Goal: Task Accomplishment & Management: Manage account settings

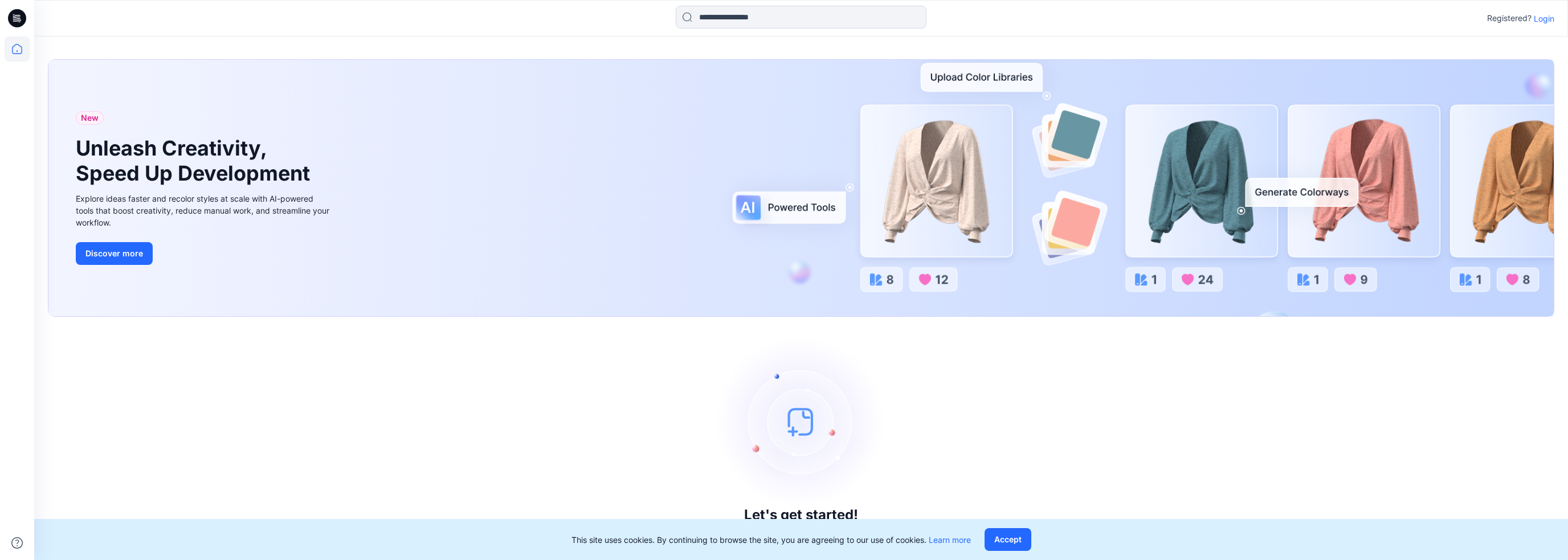
click at [1540, 17] on p "Login" at bounding box center [1545, 18] width 21 height 12
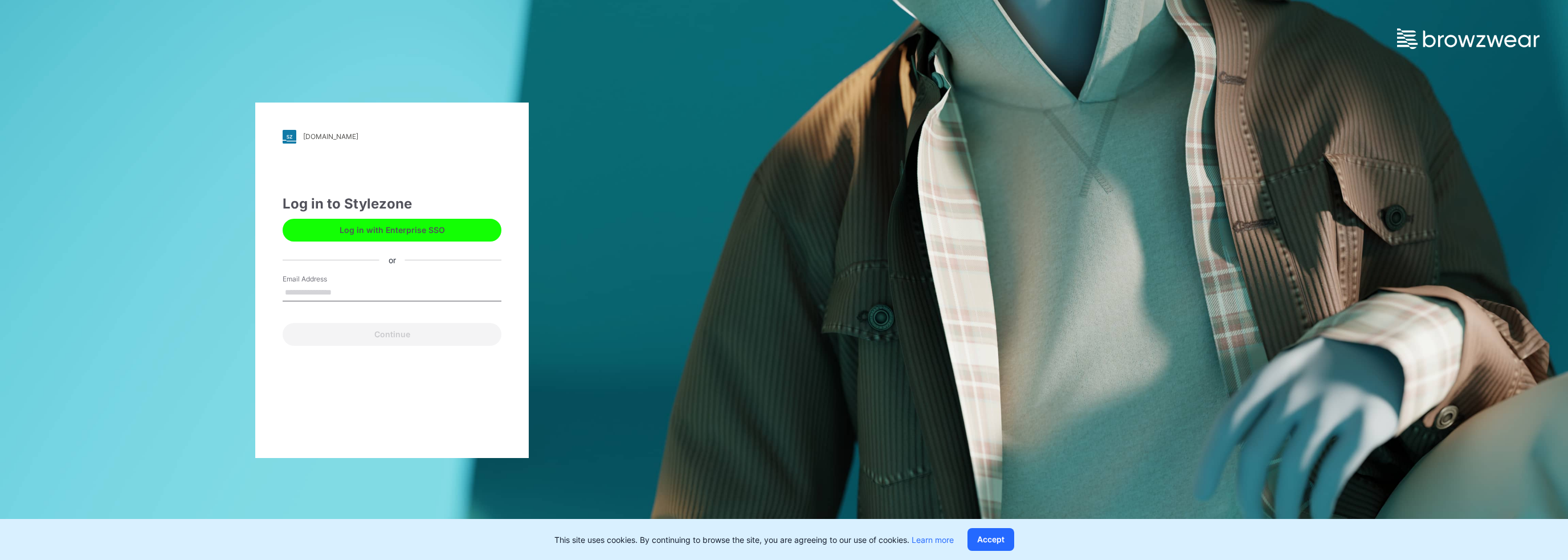
click at [429, 281] on div "Email Address" at bounding box center [392, 291] width 219 height 34
click at [389, 298] on input "Email Address" at bounding box center [392, 293] width 219 height 17
type input "**********"
click at [392, 325] on button "Continue" at bounding box center [392, 334] width 219 height 23
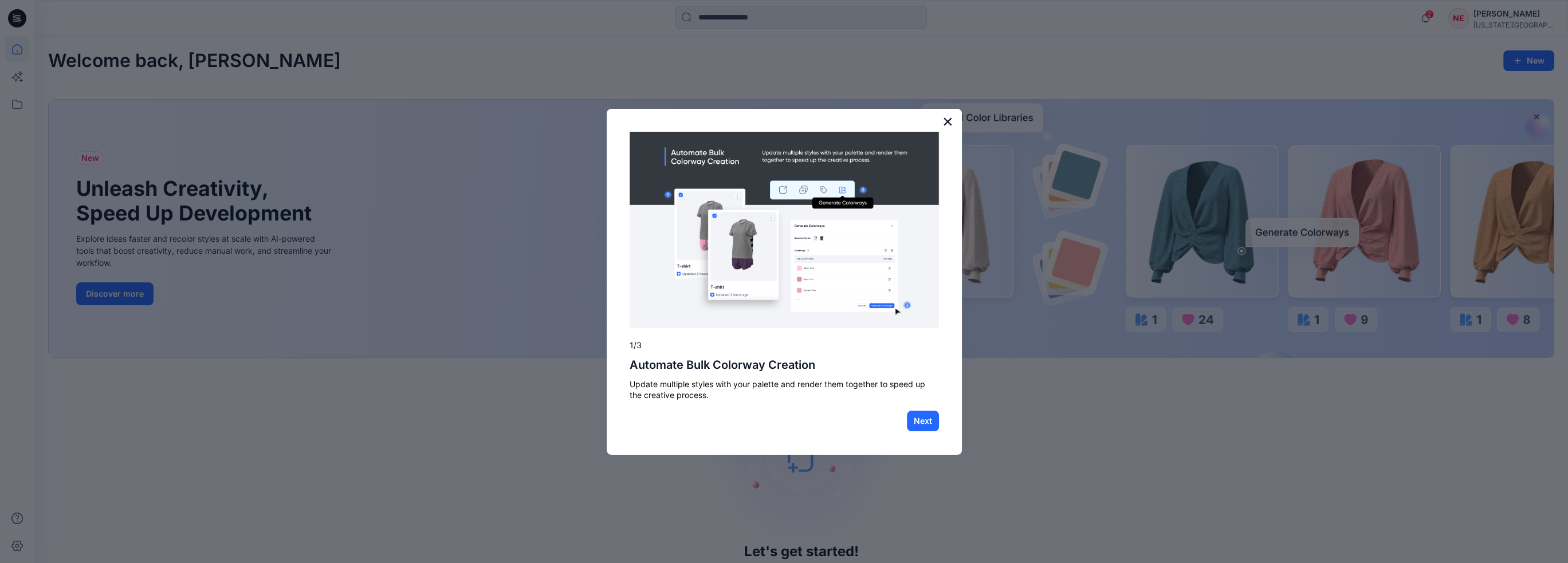
click at [950, 118] on button "×" at bounding box center [947, 121] width 11 height 18
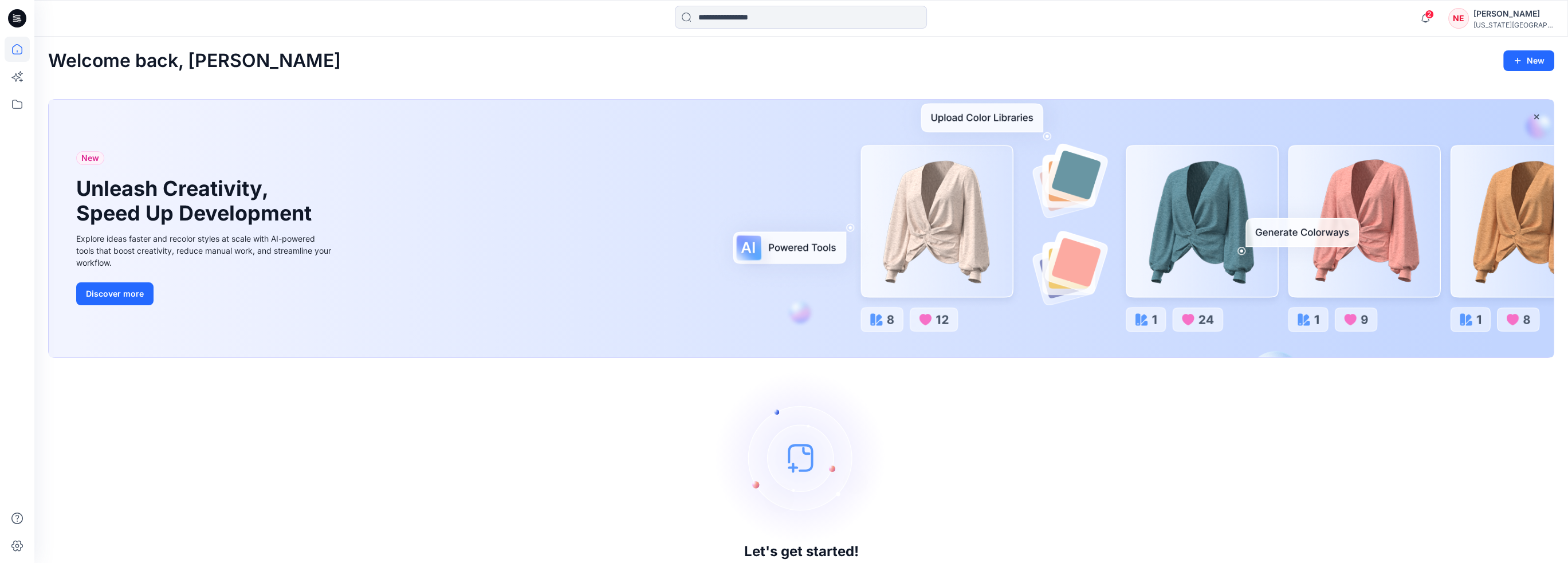
click at [1488, 3] on div "2 Notifications Mark all as read View all notifications NE Noah Estes Oregon St…" at bounding box center [801, 18] width 1533 height 36
click at [1469, 27] on div "NE" at bounding box center [1459, 18] width 21 height 21
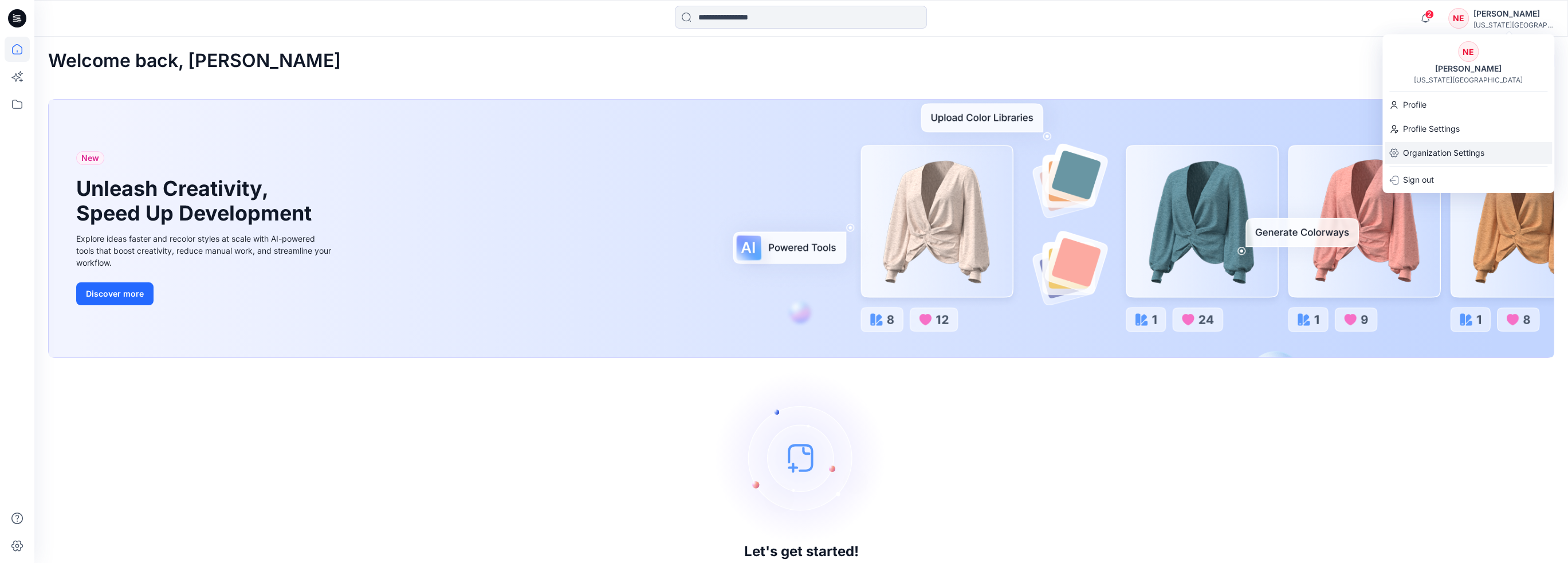
click at [1446, 150] on p "Organization Settings" at bounding box center [1444, 152] width 81 height 21
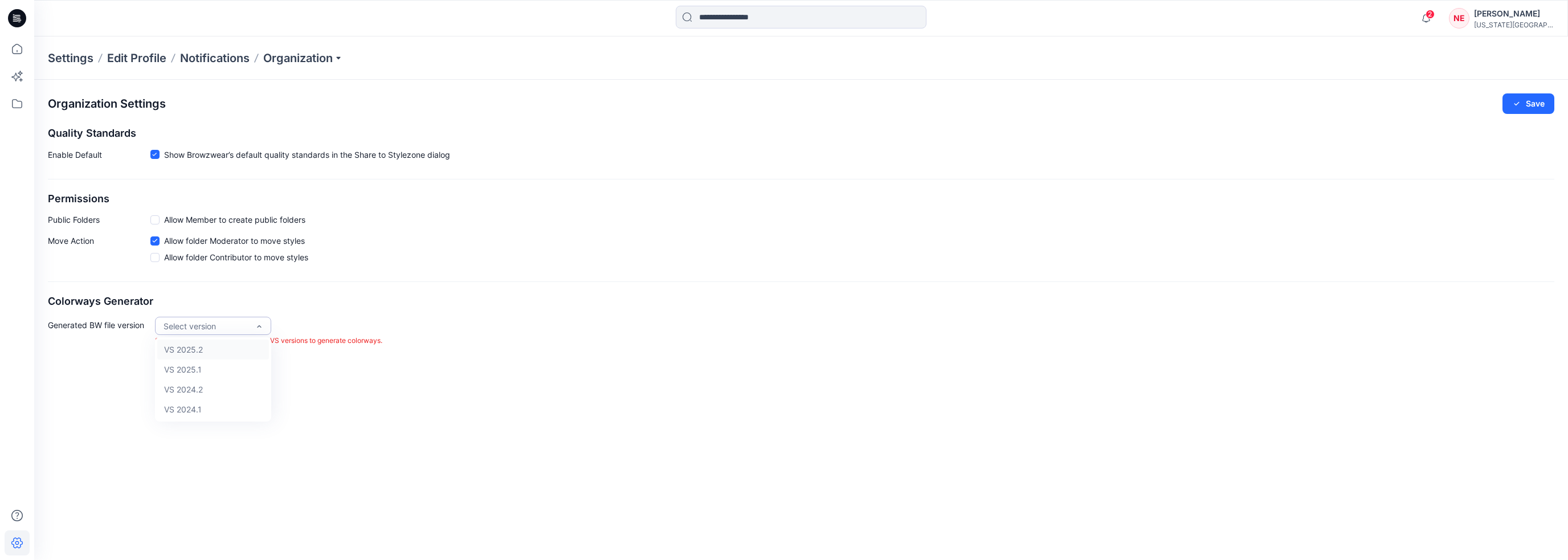
click at [211, 324] on div "Select version" at bounding box center [207, 326] width 85 height 12
click at [369, 346] on p "Select one of the latest 3 supported VS versions to generate colorways." at bounding box center [268, 341] width 227 height 12
click at [16, 539] on icon at bounding box center [17, 543] width 25 height 25
click at [17, 540] on icon at bounding box center [17, 543] width 25 height 25
click at [347, 49] on div "Settings Edit Profile Notifications Organization" at bounding box center [801, 58] width 1534 height 43
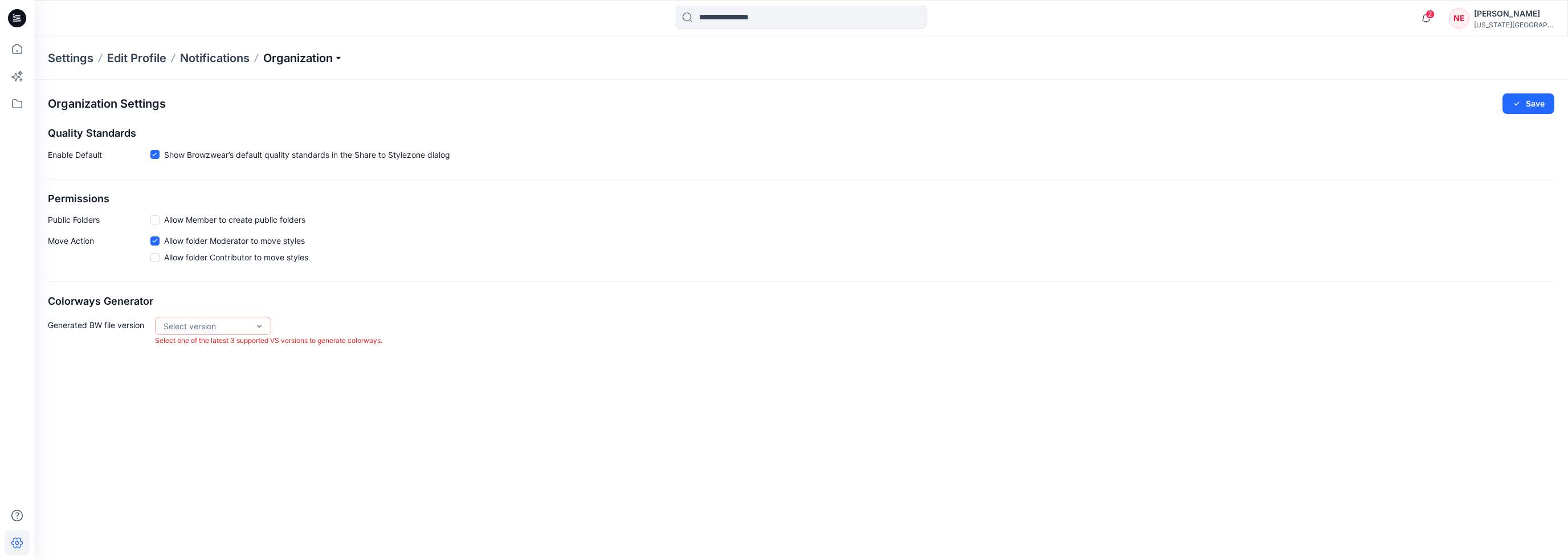
click at [339, 60] on p "Organization" at bounding box center [303, 58] width 80 height 16
click at [290, 196] on link "User Roles" at bounding box center [305, 197] width 166 height 23
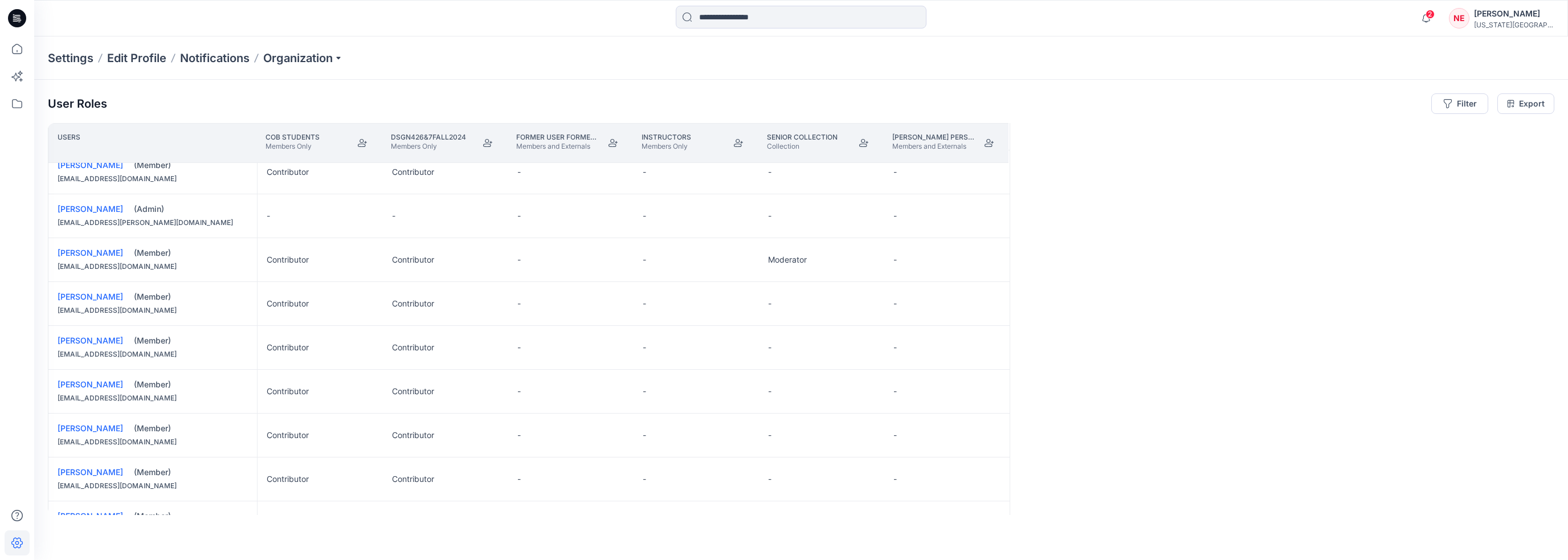
scroll to position [667, 0]
click at [334, 63] on p "Organization" at bounding box center [303, 58] width 80 height 16
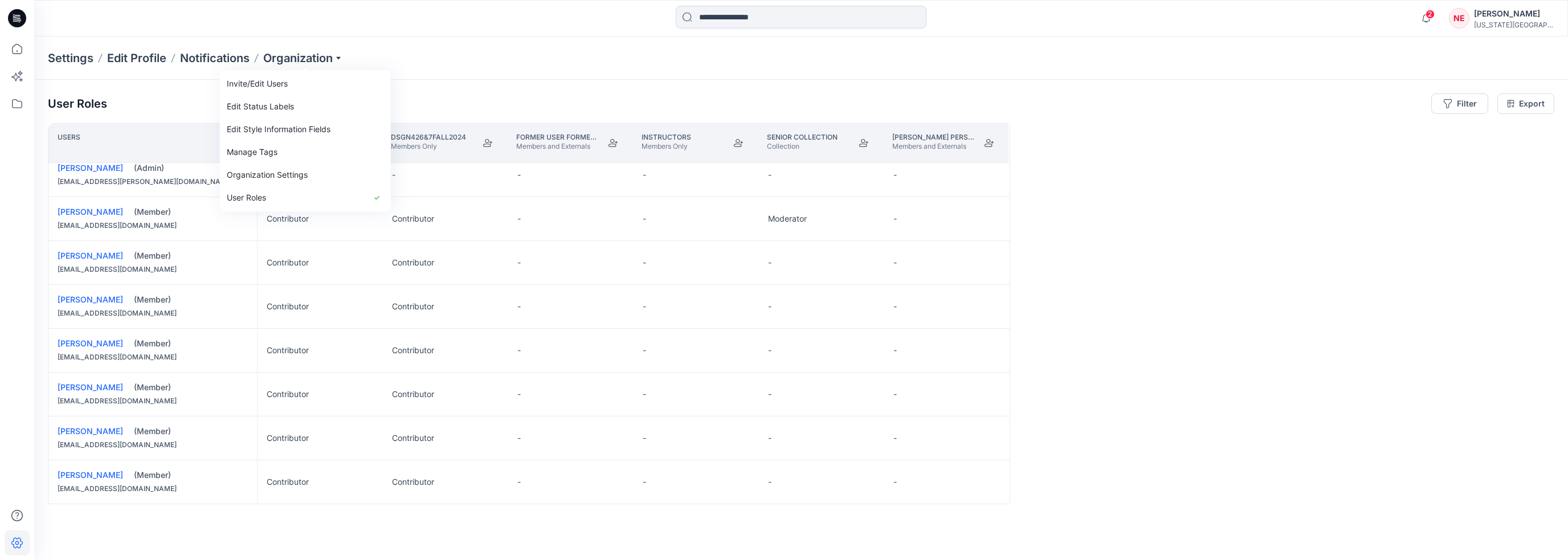
click at [88, 56] on p "Settings" at bounding box center [71, 58] width 45 height 16
click at [63, 58] on p "Settings" at bounding box center [71, 58] width 45 height 16
click at [321, 56] on p "Organization" at bounding box center [303, 58] width 80 height 16
click at [315, 166] on link "Organization Settings" at bounding box center [305, 175] width 166 height 23
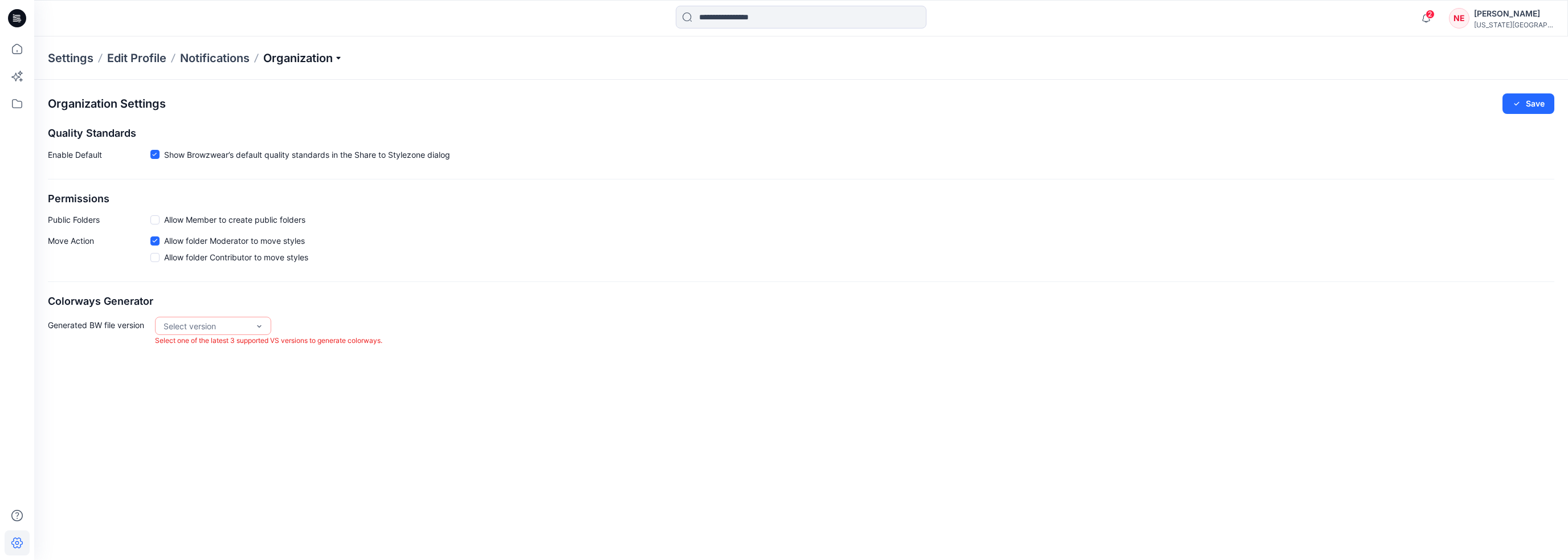
drag, startPoint x: 319, startPoint y: 47, endPoint x: 320, endPoint y: 54, distance: 7.1
click at [319, 50] on div "Settings Edit Profile Notifications Organization" at bounding box center [801, 58] width 1534 height 43
click at [320, 54] on p "Organization" at bounding box center [303, 58] width 80 height 16
click at [320, 145] on link "Manage Tags" at bounding box center [305, 151] width 166 height 23
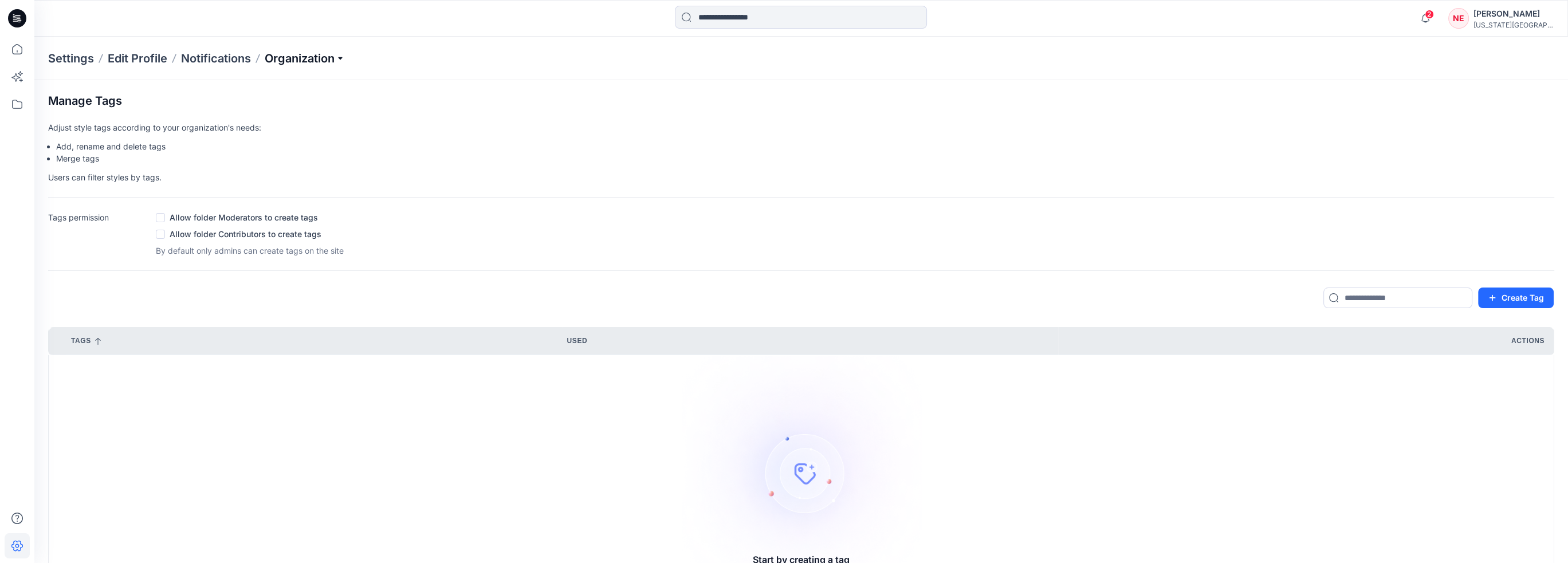
click at [318, 55] on p "Organization" at bounding box center [305, 58] width 80 height 16
click at [315, 122] on link "Edit Style Information Fields" at bounding box center [307, 130] width 167 height 23
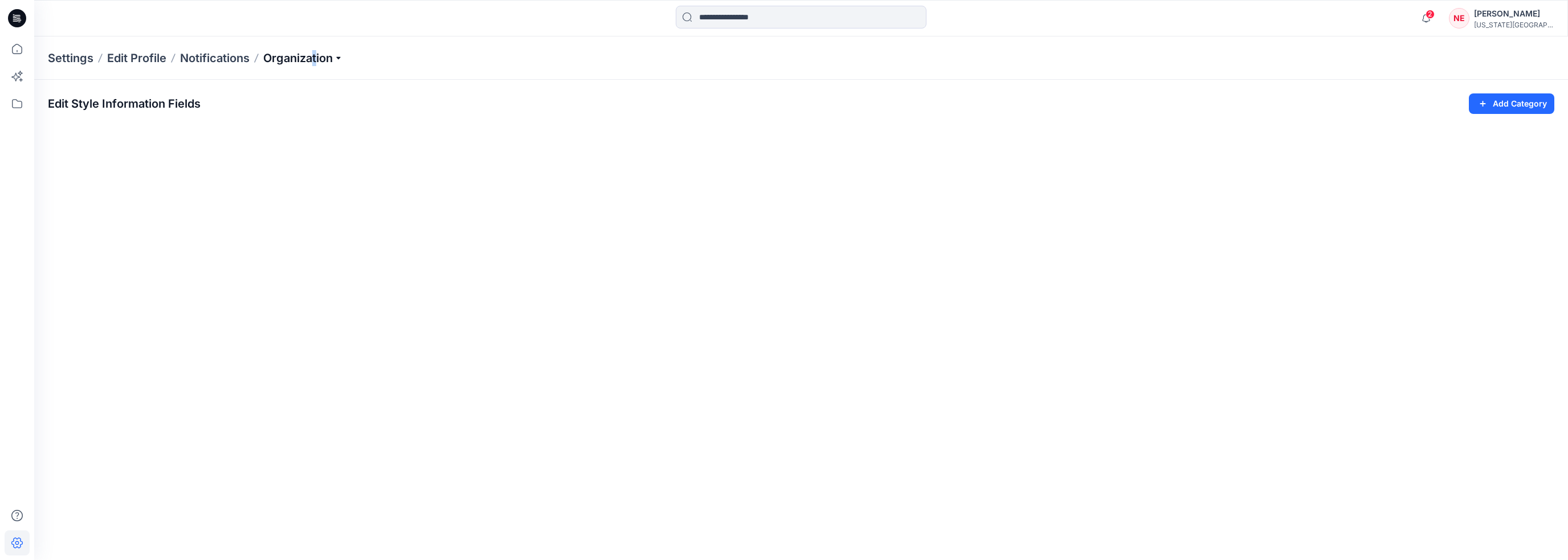
click at [315, 57] on p "Organization" at bounding box center [303, 58] width 80 height 16
click at [313, 102] on link "Edit Status Labels" at bounding box center [305, 106] width 166 height 23
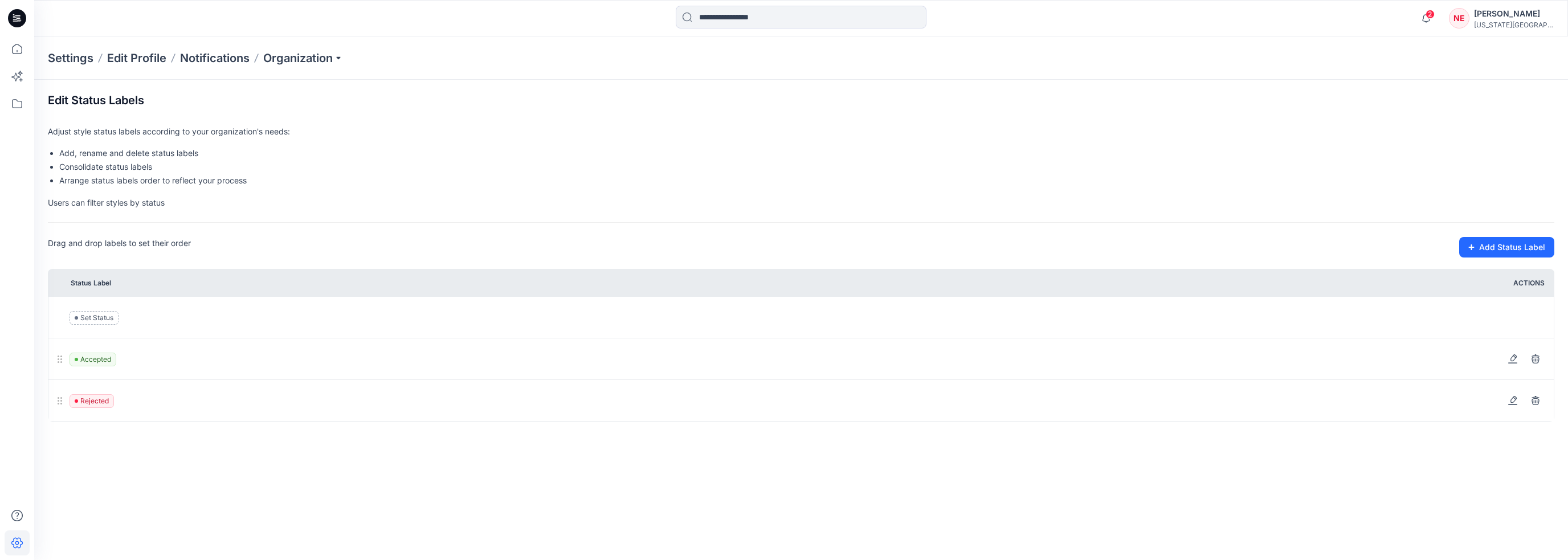
click at [319, 67] on div "Settings Edit Profile Notifications Organization" at bounding box center [801, 58] width 1534 height 43
click at [320, 61] on p "Organization" at bounding box center [303, 58] width 80 height 16
click at [319, 84] on link "Invite/Edit Users" at bounding box center [305, 84] width 166 height 23
